Goal: Task Accomplishment & Management: Use online tool/utility

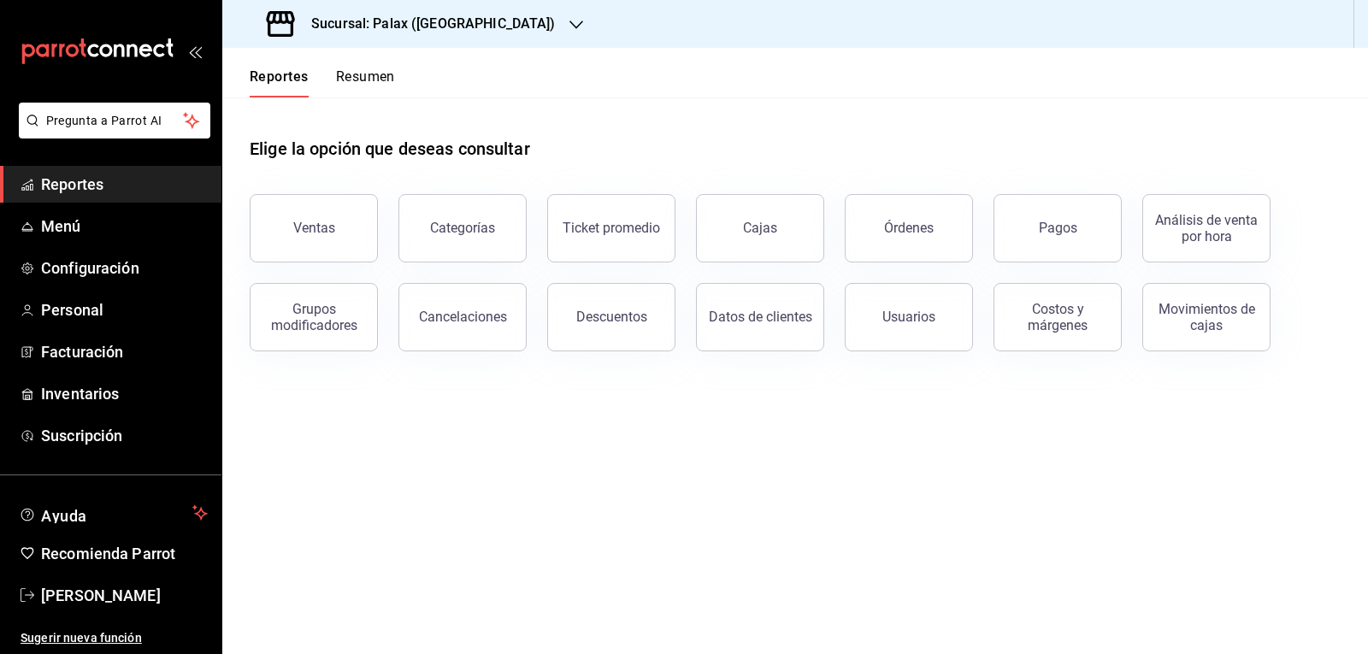
click at [48, 183] on span "Reportes" at bounding box center [124, 184] width 167 height 23
click at [322, 233] on div "Ventas" at bounding box center [314, 228] width 42 height 16
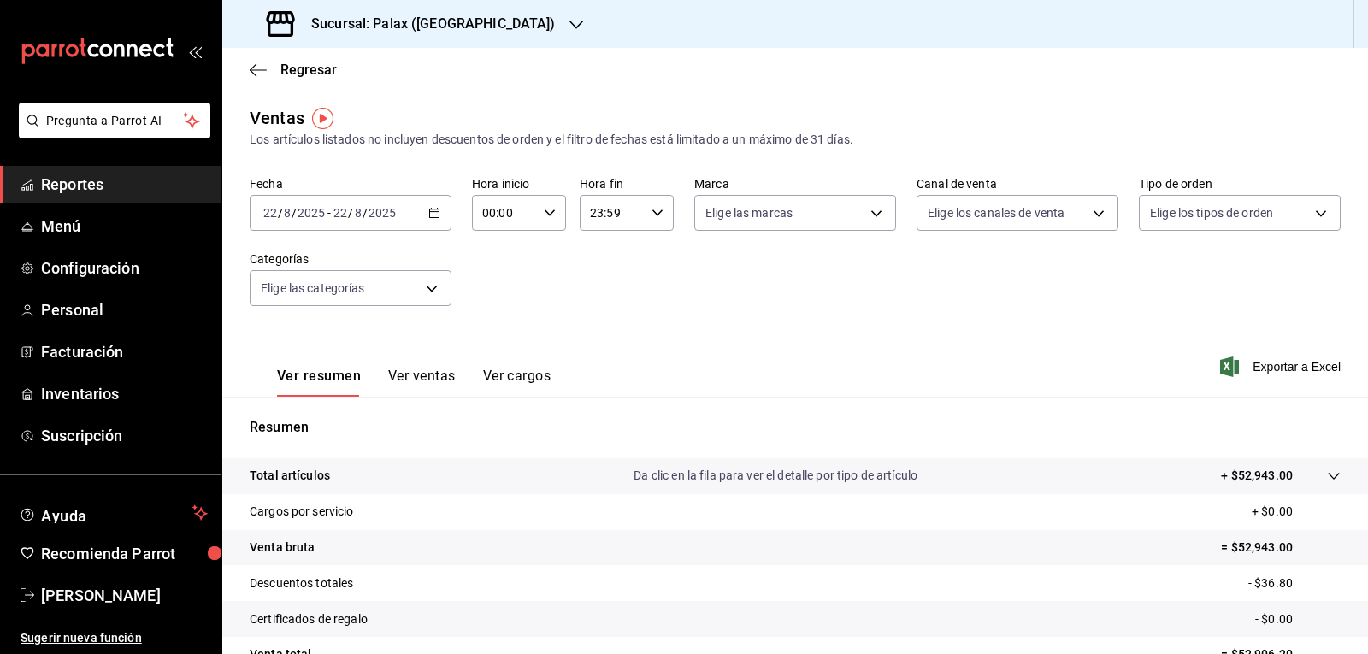
click at [545, 213] on \(Stroke\) "button" at bounding box center [550, 212] width 10 height 6
click at [496, 287] on span "07" at bounding box center [493, 287] width 20 height 14
type input "07:00"
